Goal: Transaction & Acquisition: Purchase product/service

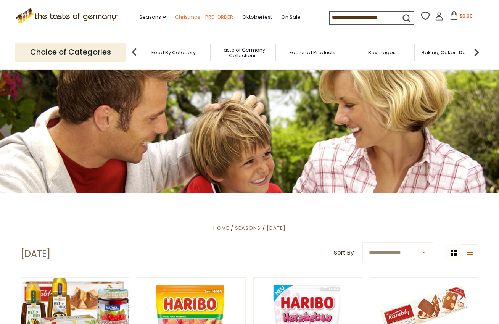
click at [178, 18] on link "Christmas - PRE-ORDER" at bounding box center [204, 17] width 58 height 8
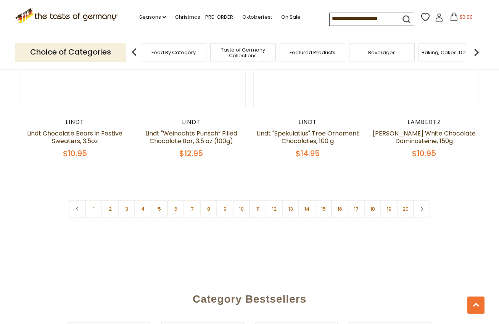
scroll to position [1802, 0]
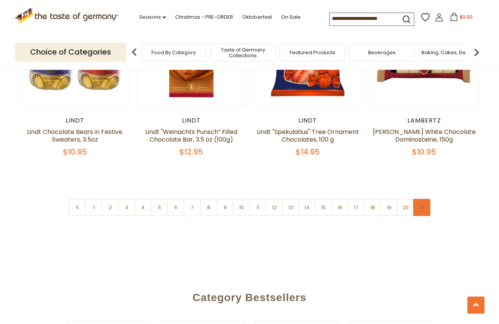
click at [423, 205] on icon at bounding box center [421, 207] width 5 height 4
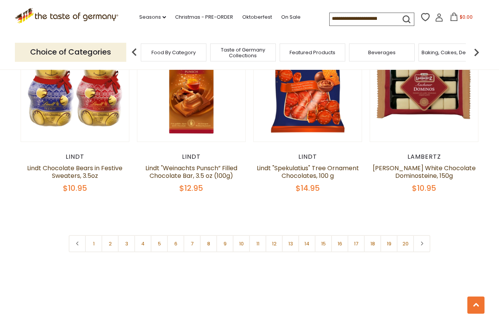
scroll to position [1759, 0]
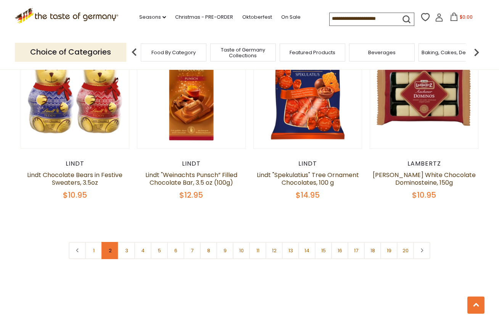
click at [112, 242] on link "2" at bounding box center [109, 250] width 17 height 17
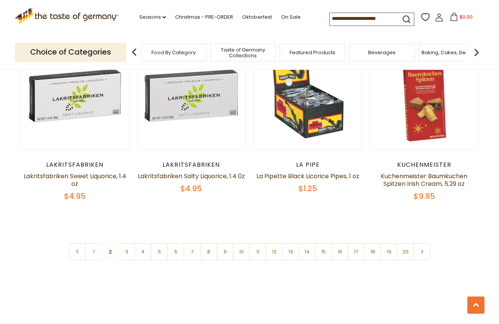
scroll to position [1773, 0]
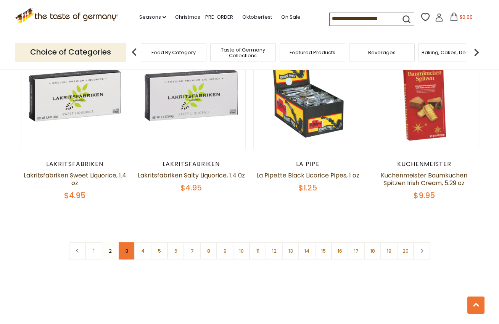
click at [129, 242] on link "3" at bounding box center [126, 250] width 17 height 17
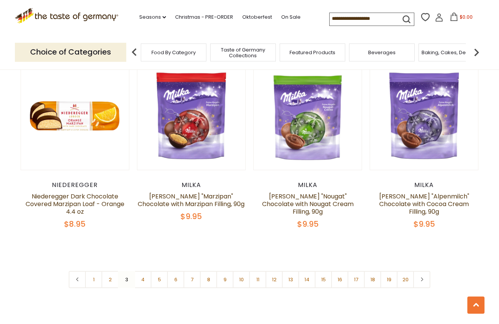
scroll to position [1717, 0]
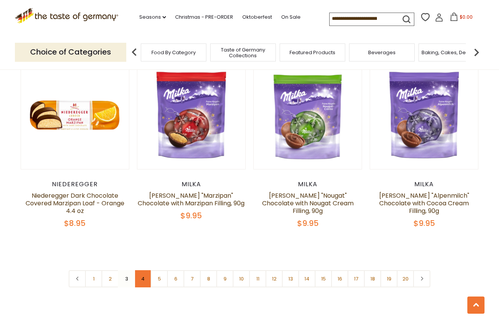
click at [143, 272] on link "4" at bounding box center [142, 278] width 17 height 17
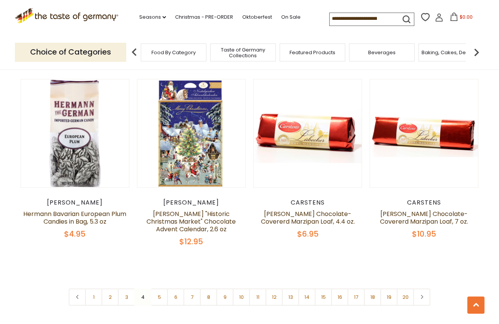
scroll to position [1722, 0]
click at [161, 288] on link "5" at bounding box center [159, 296] width 17 height 17
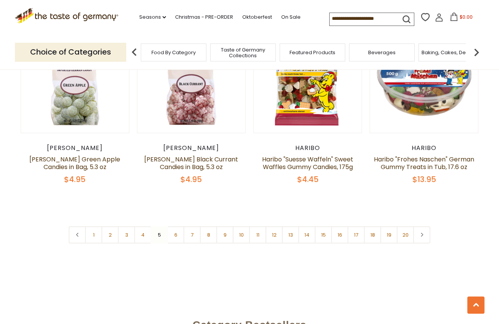
scroll to position [1770, 0]
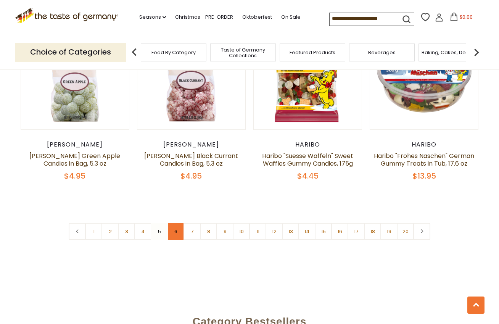
click at [178, 223] on link "6" at bounding box center [175, 231] width 17 height 17
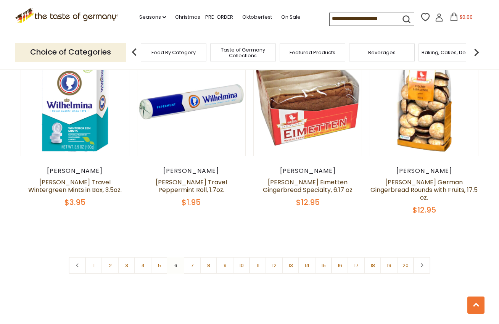
scroll to position [1744, 0]
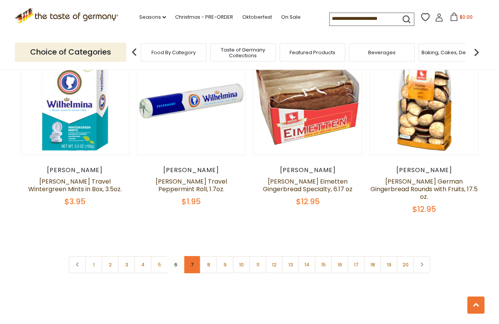
click at [193, 256] on link "7" at bounding box center [191, 264] width 17 height 17
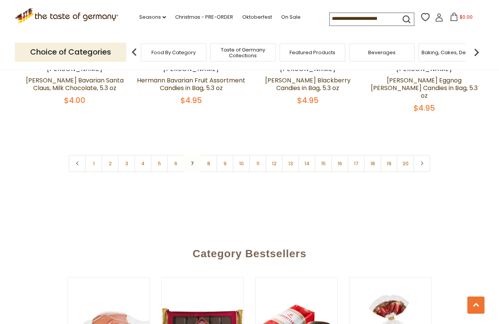
scroll to position [1857, 0]
click at [208, 154] on link "8" at bounding box center [208, 162] width 17 height 17
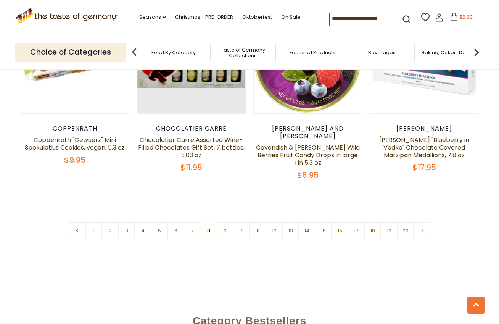
scroll to position [1788, 0]
click at [226, 222] on link "9" at bounding box center [224, 230] width 17 height 17
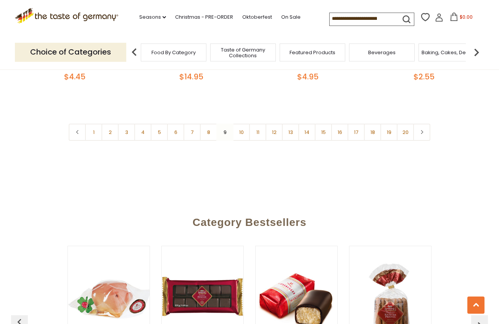
scroll to position [1919, 0]
click at [241, 123] on link "10" at bounding box center [241, 131] width 17 height 17
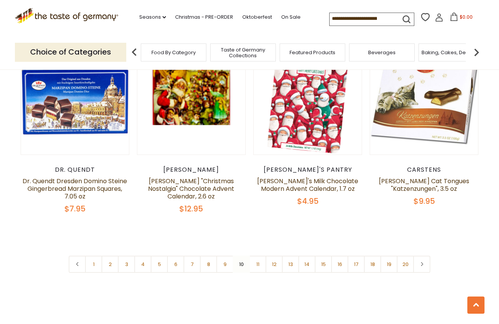
scroll to position [1761, 0]
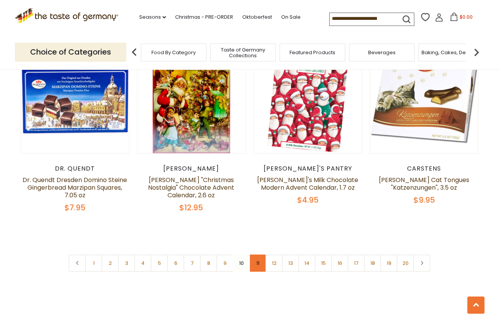
click at [258, 254] on link "11" at bounding box center [257, 262] width 17 height 17
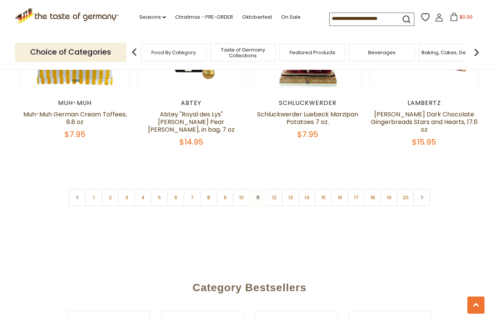
scroll to position [1839, 0]
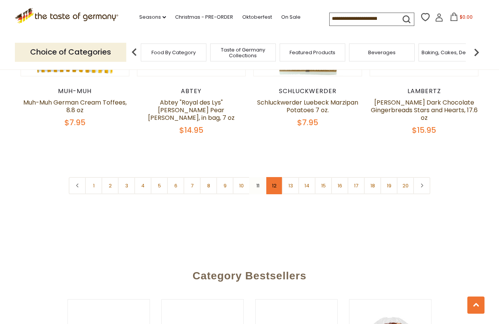
click at [275, 179] on link "12" at bounding box center [273, 185] width 17 height 17
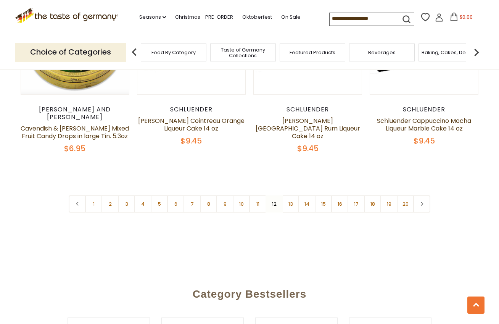
scroll to position [1823, 0]
click at [290, 195] on link "13" at bounding box center [290, 203] width 17 height 17
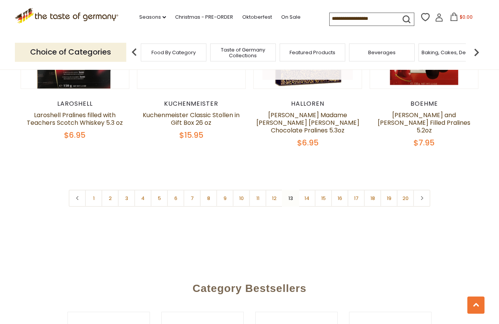
scroll to position [1821, 0]
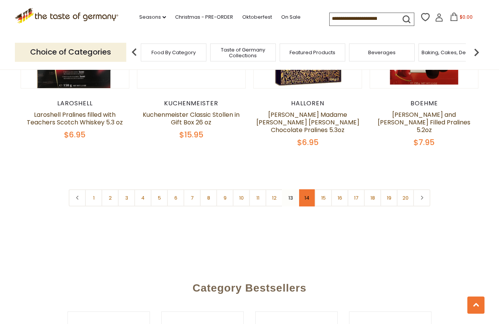
click at [308, 200] on link "14" at bounding box center [306, 197] width 17 height 17
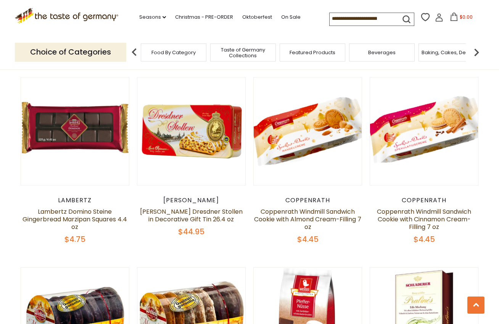
scroll to position [1152, 0]
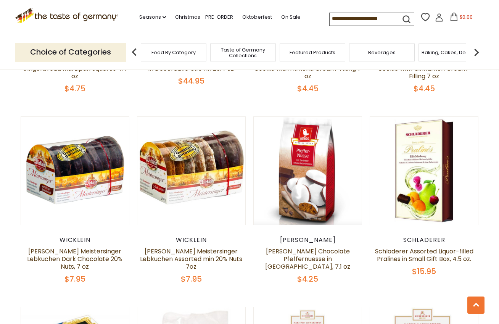
click at [211, 241] on div "Wicklein" at bounding box center [191, 240] width 109 height 8
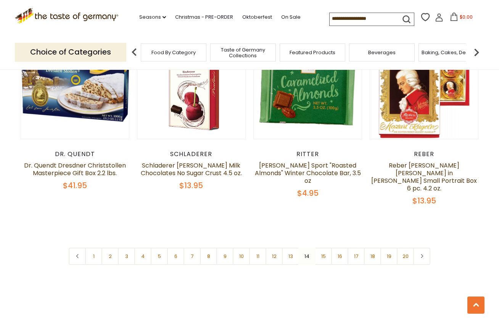
scroll to position [1776, 0]
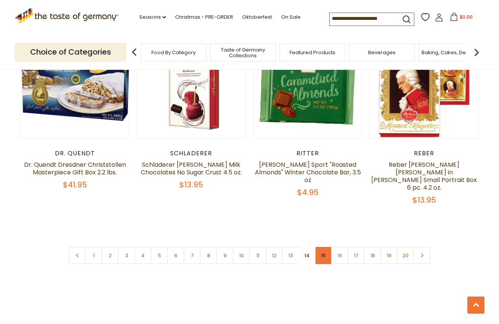
click at [323, 247] on link "15" at bounding box center [323, 255] width 17 height 17
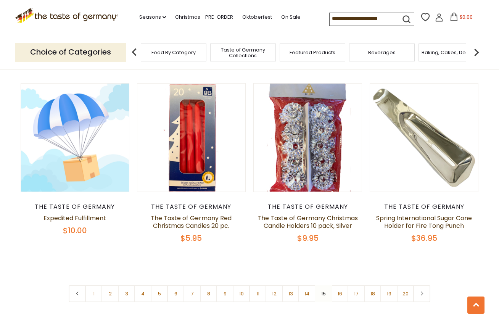
scroll to position [1678, 0]
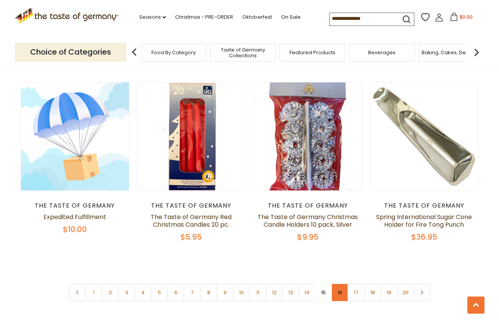
click at [341, 286] on link "16" at bounding box center [339, 292] width 17 height 17
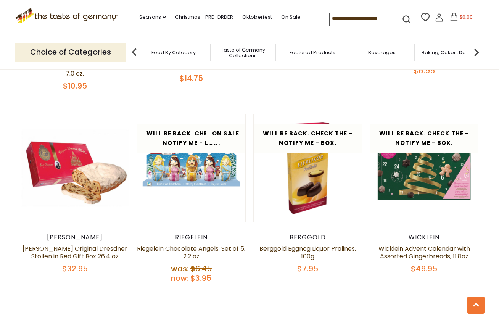
scroll to position [1664, 0]
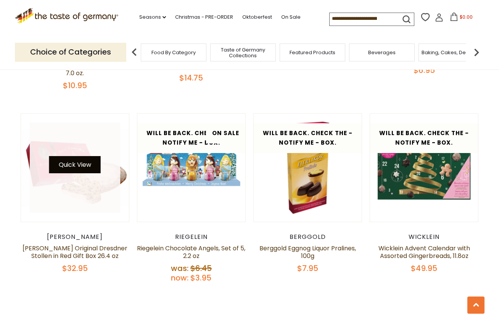
click at [80, 157] on button "Quick View" at bounding box center [74, 164] width 51 height 17
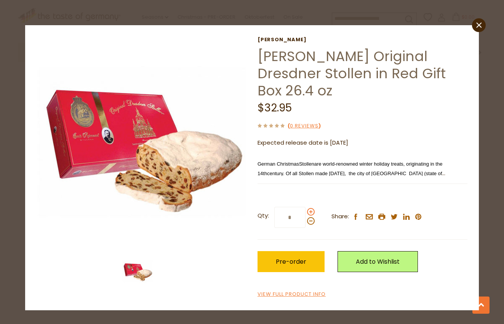
click at [310, 211] on span at bounding box center [311, 212] width 8 height 8
click at [306, 211] on input "*" at bounding box center [290, 217] width 31 height 21
type input "*"
click at [287, 262] on span "Pre-order" at bounding box center [291, 261] width 31 height 9
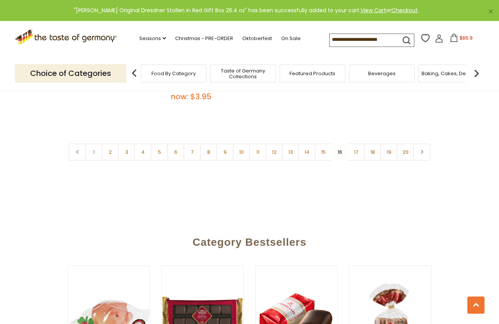
scroll to position [1846, 0]
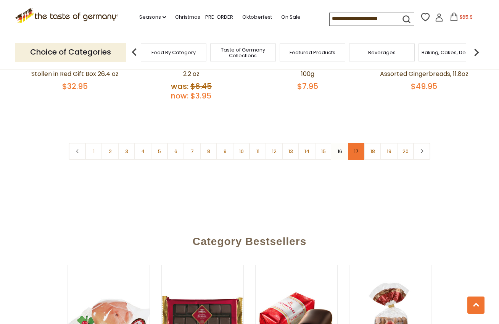
click at [355, 146] on link "17" at bounding box center [355, 151] width 17 height 17
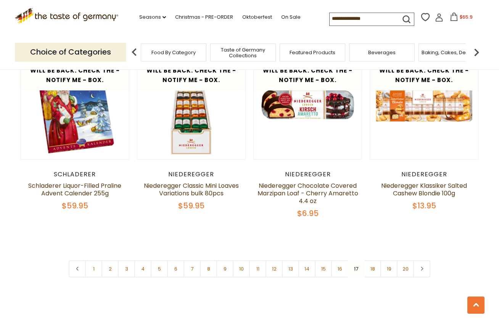
scroll to position [1720, 0]
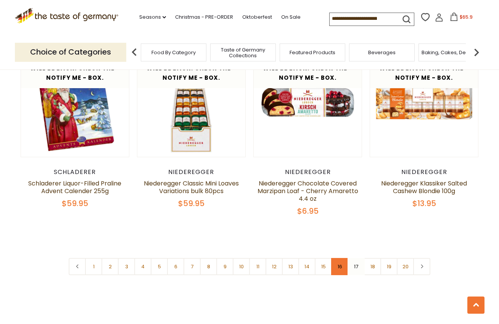
click at [339, 268] on link "16" at bounding box center [339, 266] width 17 height 17
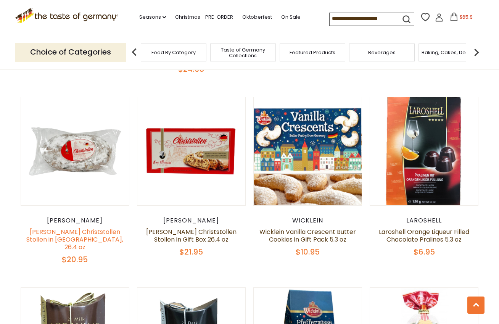
scroll to position [562, 0]
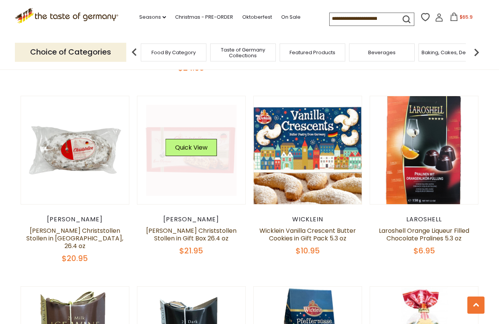
click at [204, 166] on link at bounding box center [191, 150] width 91 height 91
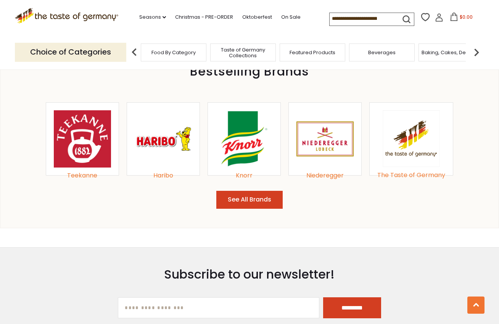
scroll to position [806, 0]
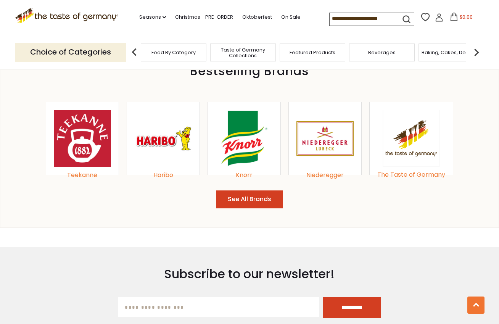
click at [326, 138] on img at bounding box center [324, 138] width 57 height 57
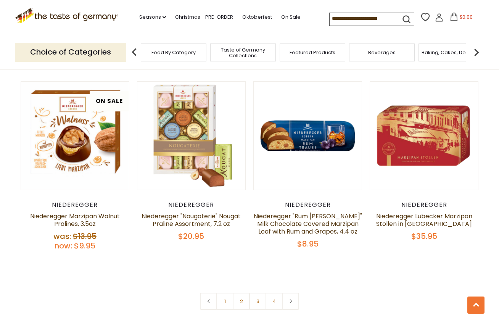
scroll to position [1563, 0]
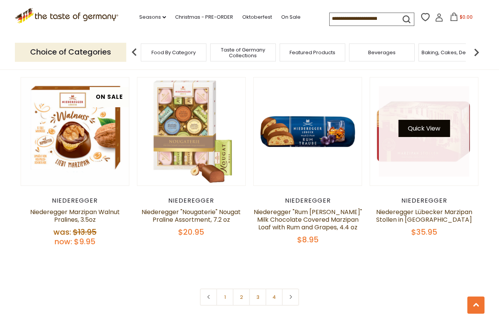
click at [424, 129] on button "Quick View" at bounding box center [423, 128] width 51 height 17
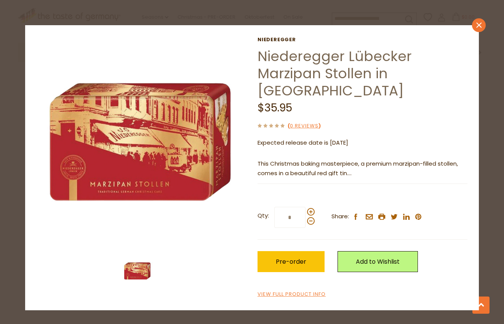
click at [480, 25] on icon at bounding box center [479, 24] width 5 height 5
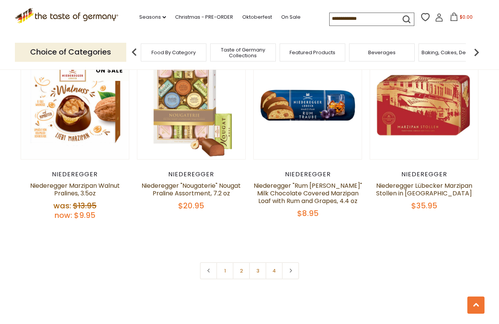
scroll to position [1602, 0]
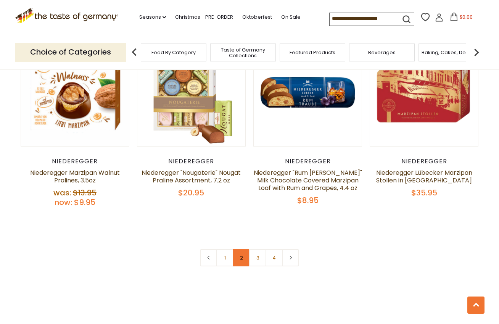
click at [242, 259] on link "2" at bounding box center [241, 257] width 17 height 17
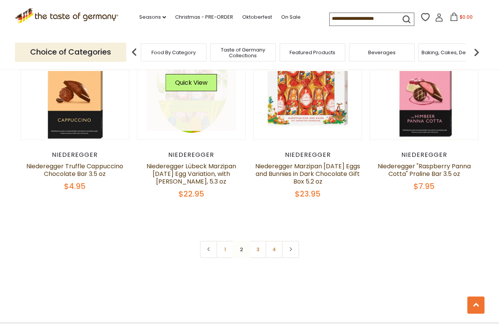
scroll to position [1634, 0]
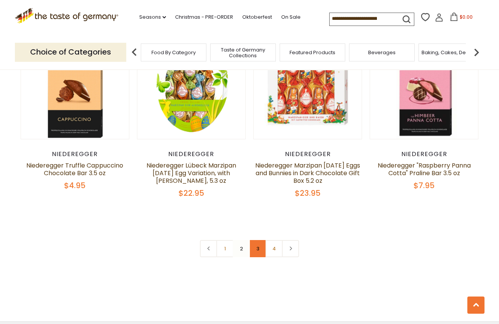
click at [258, 248] on link "3" at bounding box center [257, 248] width 17 height 17
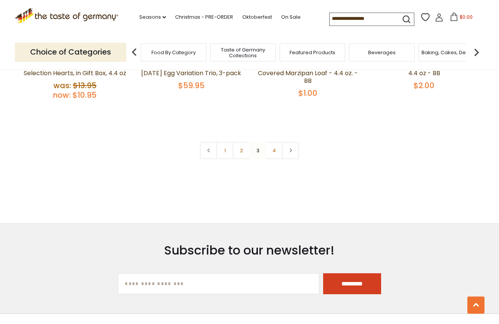
scroll to position [1736, 0]
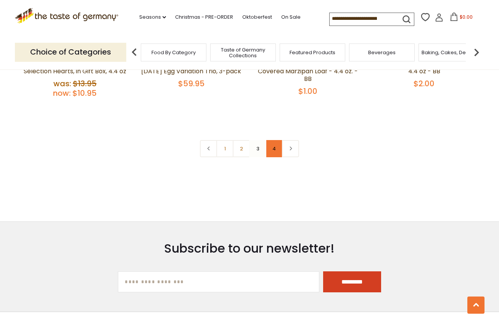
click at [275, 151] on link "4" at bounding box center [273, 148] width 17 height 17
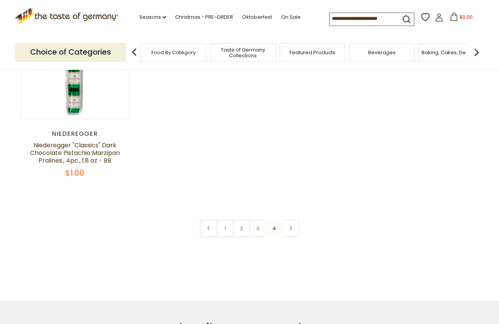
scroll to position [98, 0]
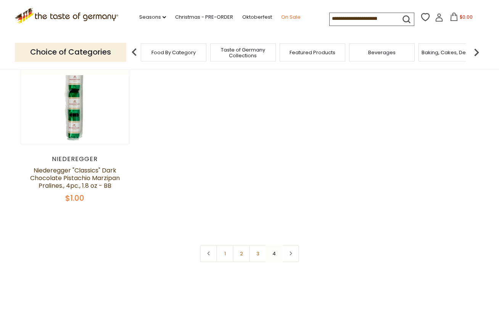
click at [281, 16] on link "On Sale" at bounding box center [290, 17] width 19 height 8
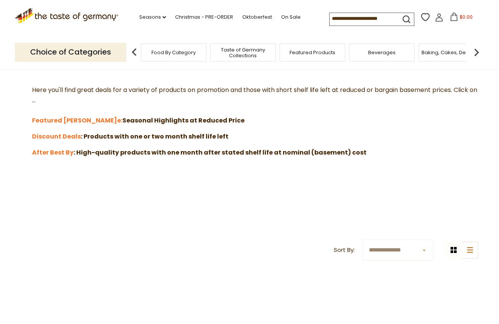
scroll to position [207, 0]
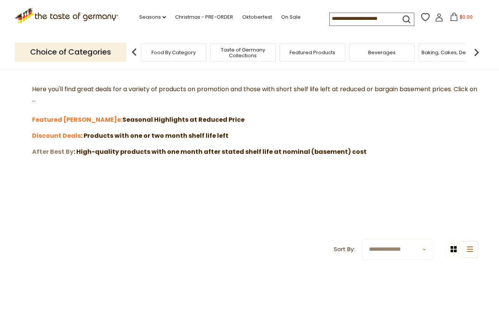
click at [58, 150] on strong "After Best By" at bounding box center [53, 151] width 42 height 9
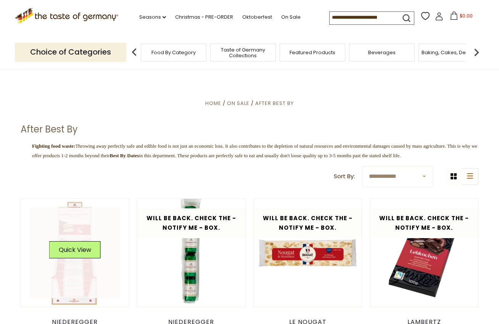
scroll to position [-1, 0]
click at [58, 150] on p "Fighting food waste: Throwing away perfectly safe and edible food is not just a…" at bounding box center [250, 150] width 458 height 19
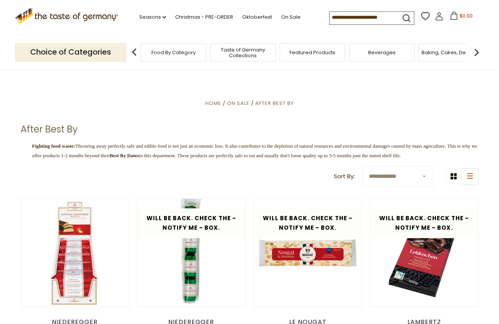
scroll to position [0, 0]
click at [281, 17] on link "On Sale" at bounding box center [290, 17] width 19 height 8
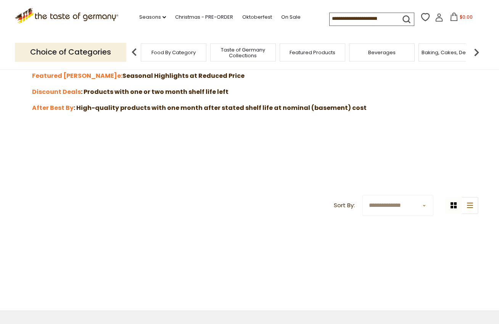
scroll to position [252, 0]
click at [69, 89] on strong "Discount Deals" at bounding box center [56, 91] width 49 height 9
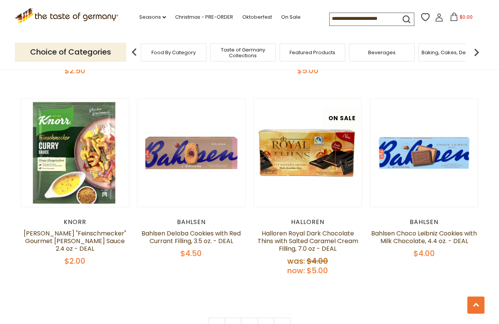
scroll to position [1631, 0]
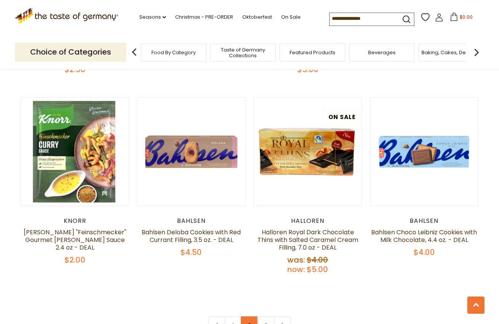
click at [249, 316] on link "2" at bounding box center [249, 324] width 17 height 17
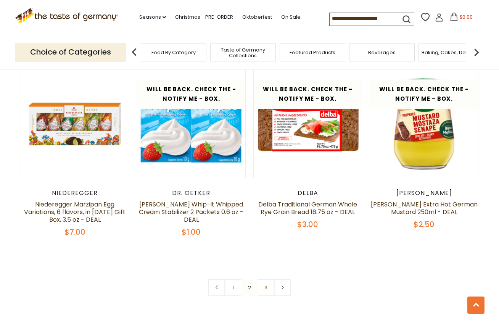
scroll to position [1666, 0]
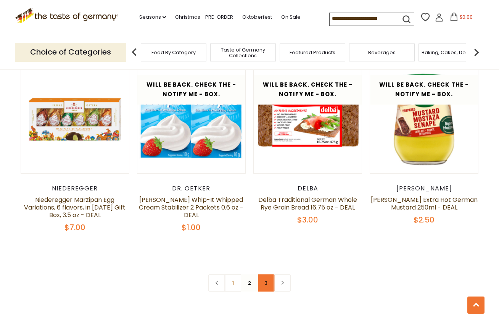
click at [264, 274] on link "3" at bounding box center [265, 282] width 17 height 17
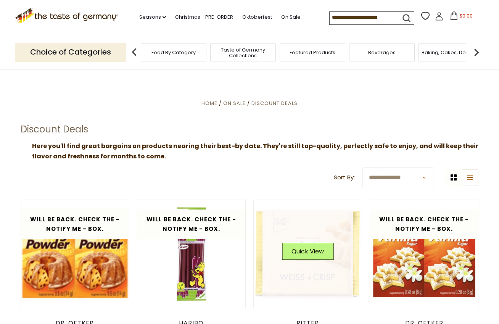
scroll to position [0, 0]
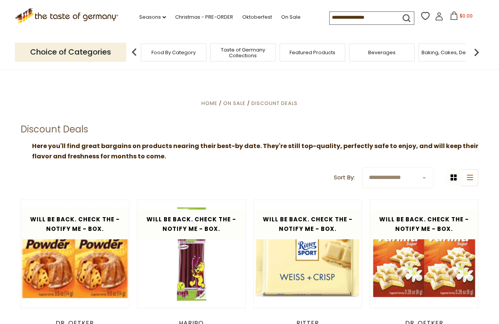
click at [329, 17] on input at bounding box center [361, 17] width 64 height 11
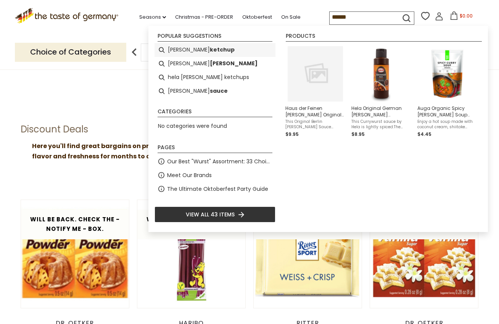
click at [210, 50] on b "ketchup" at bounding box center [222, 49] width 25 height 9
type input "**********"
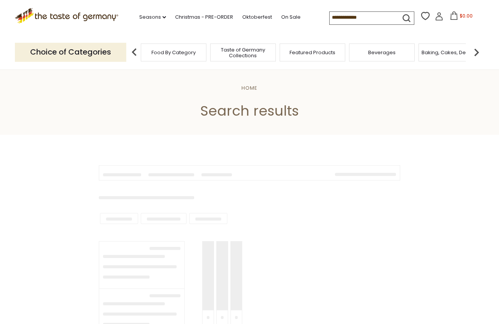
type input "**********"
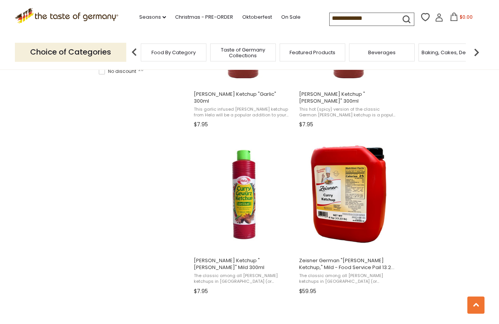
scroll to position [571, 0]
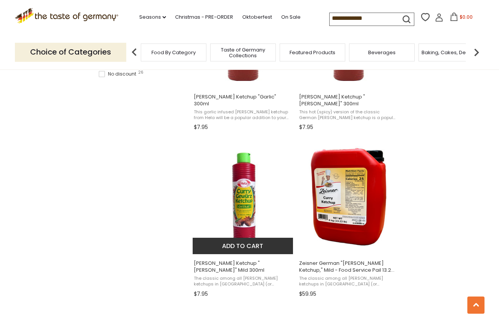
click at [254, 240] on button "Add to cart" at bounding box center [243, 246] width 100 height 16
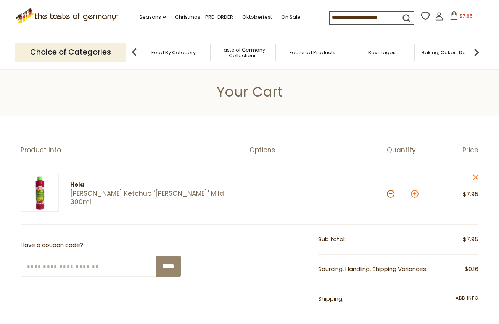
click at [415, 194] on button at bounding box center [415, 194] width 8 height 8
type input "*"
click at [190, 17] on link "Christmas - PRE-ORDER" at bounding box center [204, 17] width 58 height 8
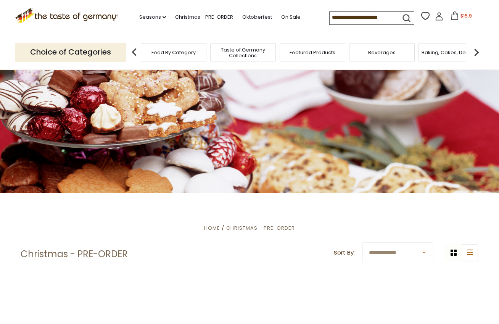
click at [329, 16] on input at bounding box center [361, 17] width 64 height 11
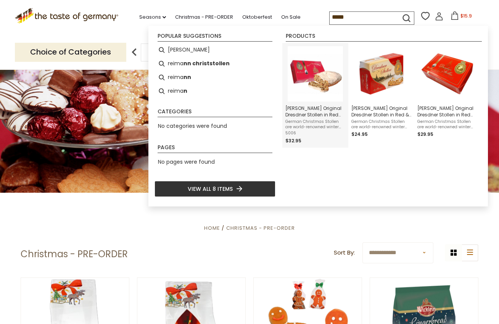
type input "*****"
click at [312, 119] on span "German Christmas Stollen are world-renowned winter holiday treats, originating …" at bounding box center [315, 124] width 60 height 11
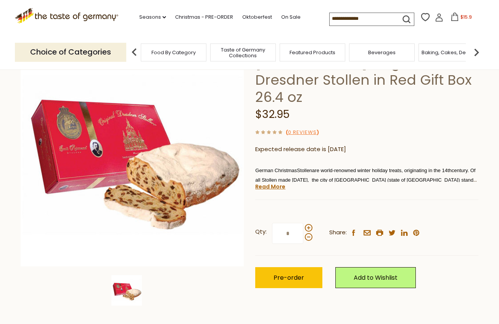
scroll to position [69, 0]
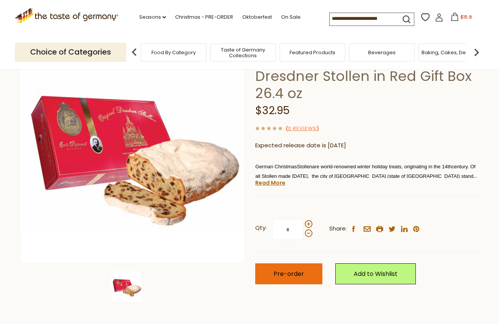
click at [285, 263] on button "Pre-order" at bounding box center [288, 273] width 67 height 21
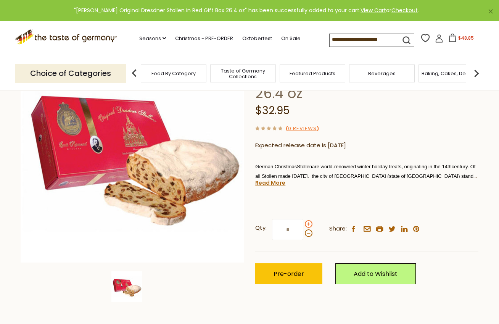
click at [308, 220] on span at bounding box center [309, 224] width 8 height 8
click at [303, 219] on input "*" at bounding box center [287, 229] width 31 height 21
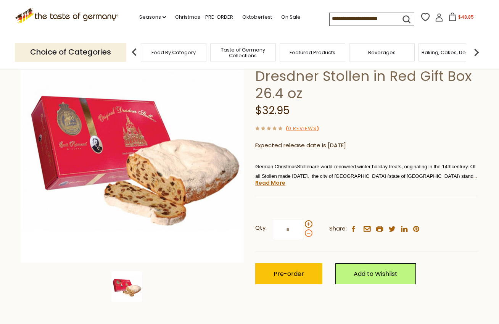
click at [308, 229] on span at bounding box center [309, 233] width 8 height 8
click at [303, 219] on input "*" at bounding box center [287, 229] width 31 height 21
click at [308, 220] on span at bounding box center [309, 224] width 8 height 8
click at [303, 219] on input "*" at bounding box center [287, 229] width 31 height 21
click at [292, 269] on span "Pre-order" at bounding box center [288, 273] width 31 height 9
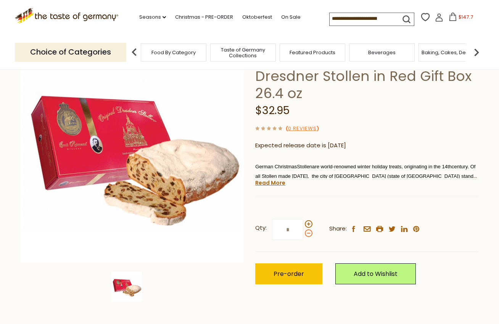
click at [308, 229] on span at bounding box center [309, 233] width 8 height 8
click at [303, 219] on input "*" at bounding box center [287, 229] width 31 height 21
type input "*"
click at [288, 269] on span "Pre-order" at bounding box center [288, 273] width 31 height 9
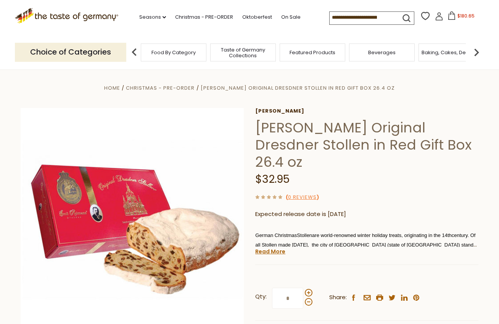
scroll to position [0, 0]
click at [448, 17] on icon at bounding box center [451, 15] width 7 height 8
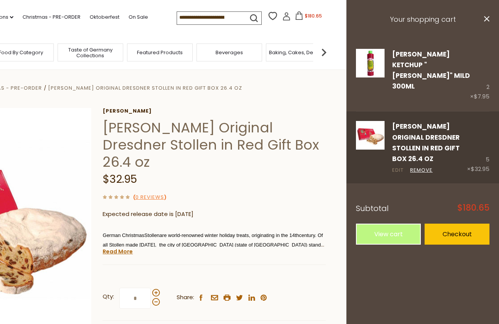
click at [400, 166] on link "Edit" at bounding box center [397, 170] width 11 height 8
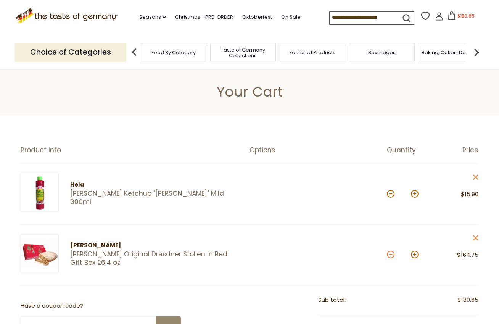
click at [392, 254] on button at bounding box center [391, 255] width 8 height 8
type input "*"
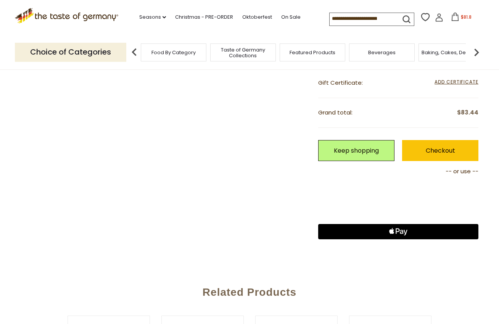
scroll to position [305, 0]
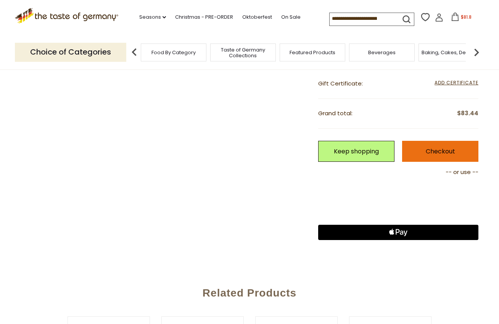
click at [445, 149] on link "Checkout" at bounding box center [440, 151] width 76 height 21
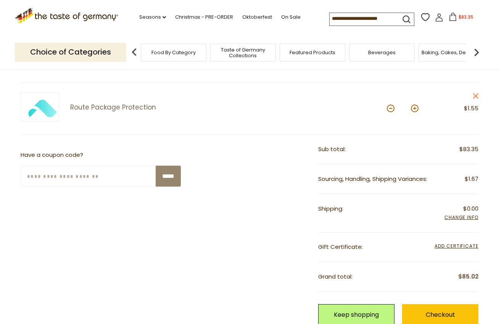
scroll to position [202, 0]
click at [38, 181] on input "Enter Your Coupon Code" at bounding box center [89, 176] width 136 height 21
type input "*******"
click at [166, 174] on input "*****" at bounding box center [168, 176] width 25 height 21
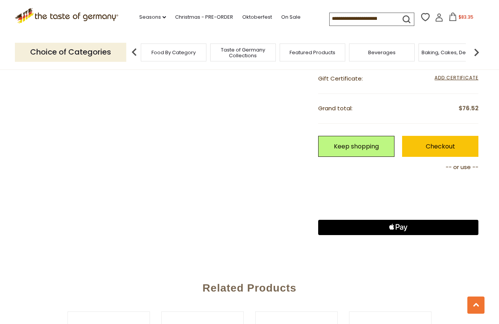
scroll to position [416, 0]
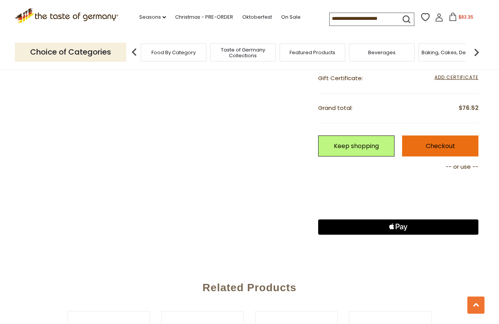
click at [447, 142] on link "Checkout" at bounding box center [440, 145] width 76 height 21
